Goal: Information Seeking & Learning: Learn about a topic

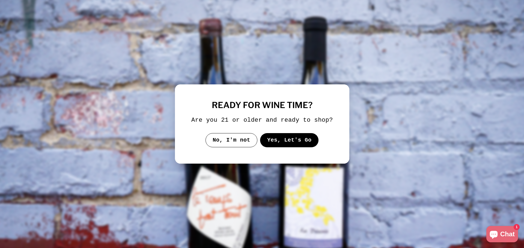
click at [289, 140] on button "Yes, Let's Go" at bounding box center [289, 140] width 59 height 14
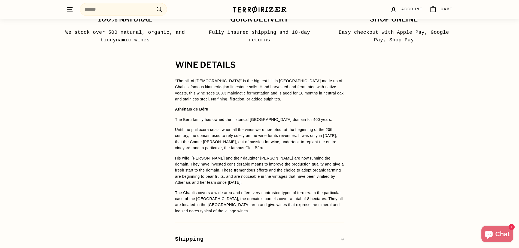
scroll to position [327, 0]
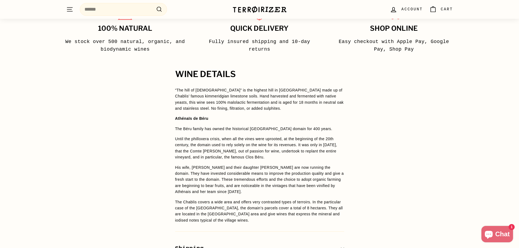
click at [55, 155] on div "WINE DETAILS “The hill of priests” is the highest hill in [GEOGRAPHIC_DATA] mad…" at bounding box center [259, 173] width 519 height 206
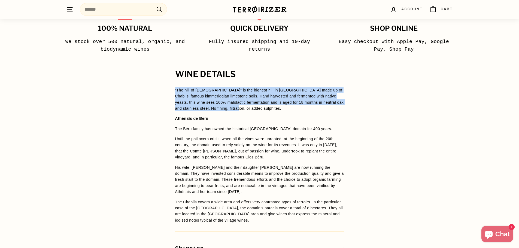
drag, startPoint x: 243, startPoint y: 107, endPoint x: 171, endPoint y: 90, distance: 73.4
click at [171, 90] on div "WINE DETAILS “The hill of priests” is the highest hill in [GEOGRAPHIC_DATA] mad…" at bounding box center [259, 173] width 191 height 206
copy p "“The hill of [DEMOGRAPHIC_DATA]” is the highest hill in [GEOGRAPHIC_DATA] made …"
click at [239, 110] on p "“The hill of [DEMOGRAPHIC_DATA]” is the highest hill in [GEOGRAPHIC_DATA] made …" at bounding box center [259, 99] width 169 height 25
drag, startPoint x: 247, startPoint y: 110, endPoint x: 160, endPoint y: 87, distance: 89.8
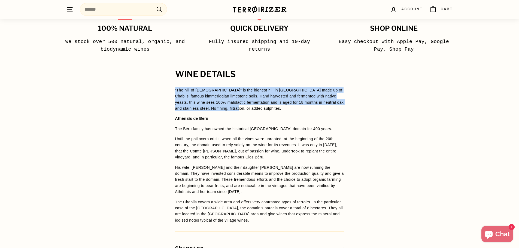
click at [160, 87] on div "WINE DETAILS “The hill of priests” is the highest hill in [GEOGRAPHIC_DATA] mad…" at bounding box center [259, 173] width 519 height 206
copy p "“The hill of [DEMOGRAPHIC_DATA]” is the highest hill in [GEOGRAPHIC_DATA] made …"
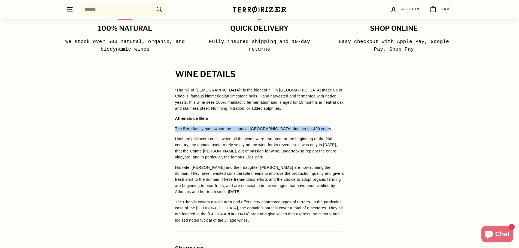
drag, startPoint x: 176, startPoint y: 130, endPoint x: 324, endPoint y: 130, distance: 148.3
click at [324, 130] on p "The Béru family has owned the historical [GEOGRAPHIC_DATA] domain for 400 years." at bounding box center [259, 129] width 169 height 6
copy p "The Béru family has owned the historical [GEOGRAPHIC_DATA] domain for 400 years."
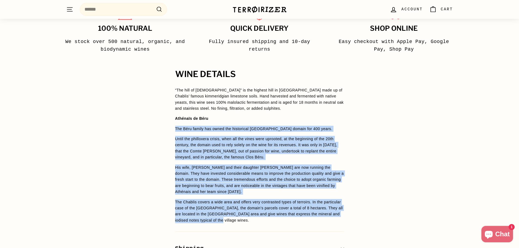
drag, startPoint x: 211, startPoint y: 221, endPoint x: 175, endPoint y: 128, distance: 100.0
click at [175, 128] on div "WINE DETAILS “The hill of priests” is the highest hill in [GEOGRAPHIC_DATA] mad…" at bounding box center [259, 173] width 191 height 206
copy span "Lor Ipsu dolors ame conse adi elitseddoe Tempori ut Labo etdolo mag 929 aliqu. …"
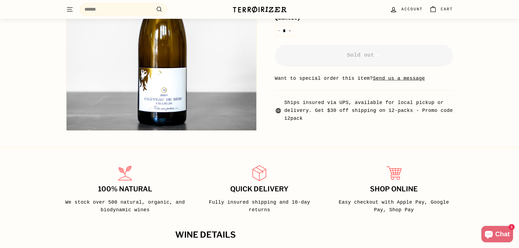
scroll to position [273, 0]
